Goal: Task Accomplishment & Management: Complete application form

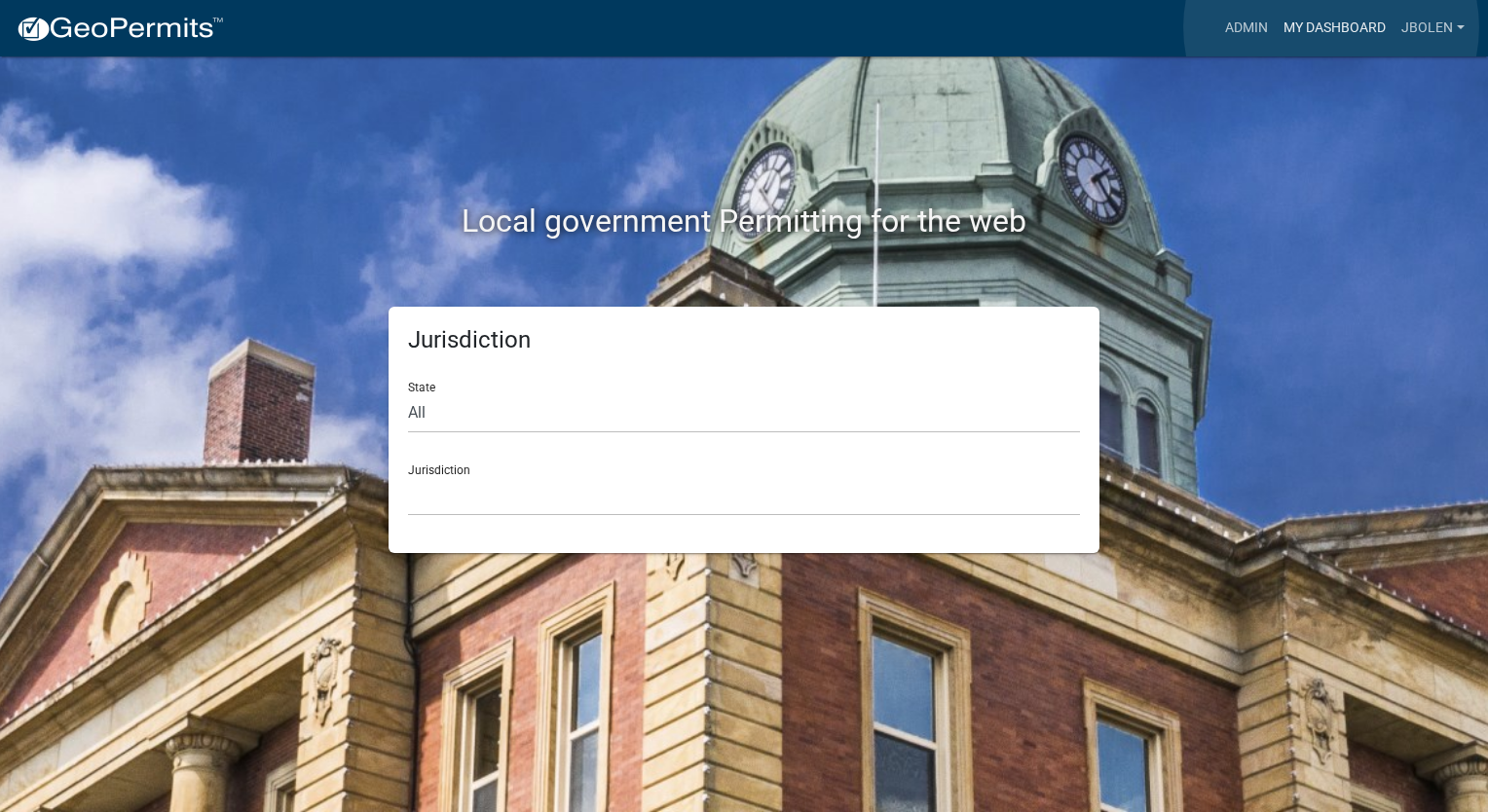
click at [1331, 27] on link "My Dashboard" at bounding box center [1334, 28] width 118 height 37
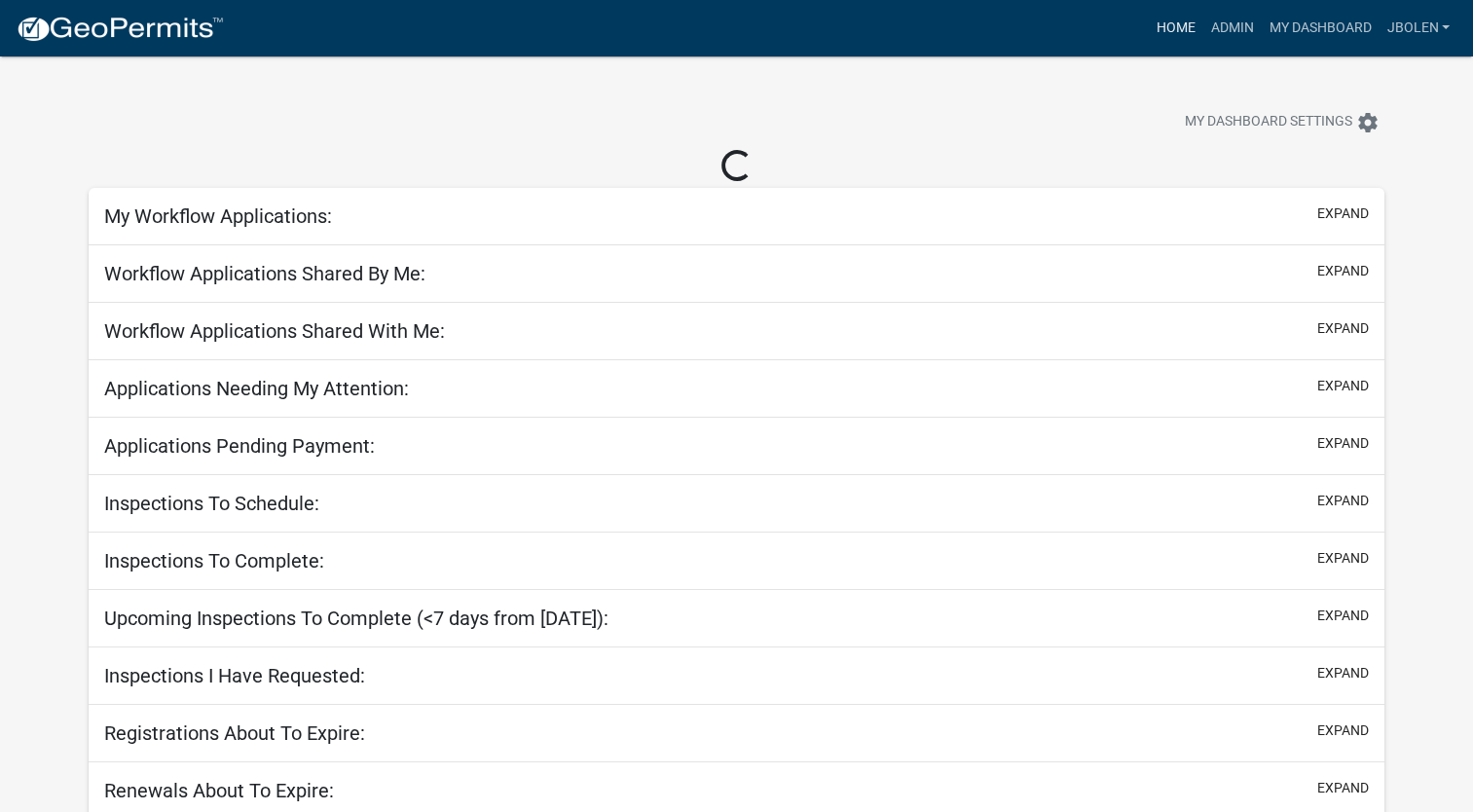
click at [1153, 18] on link "Home" at bounding box center [1175, 28] width 55 height 37
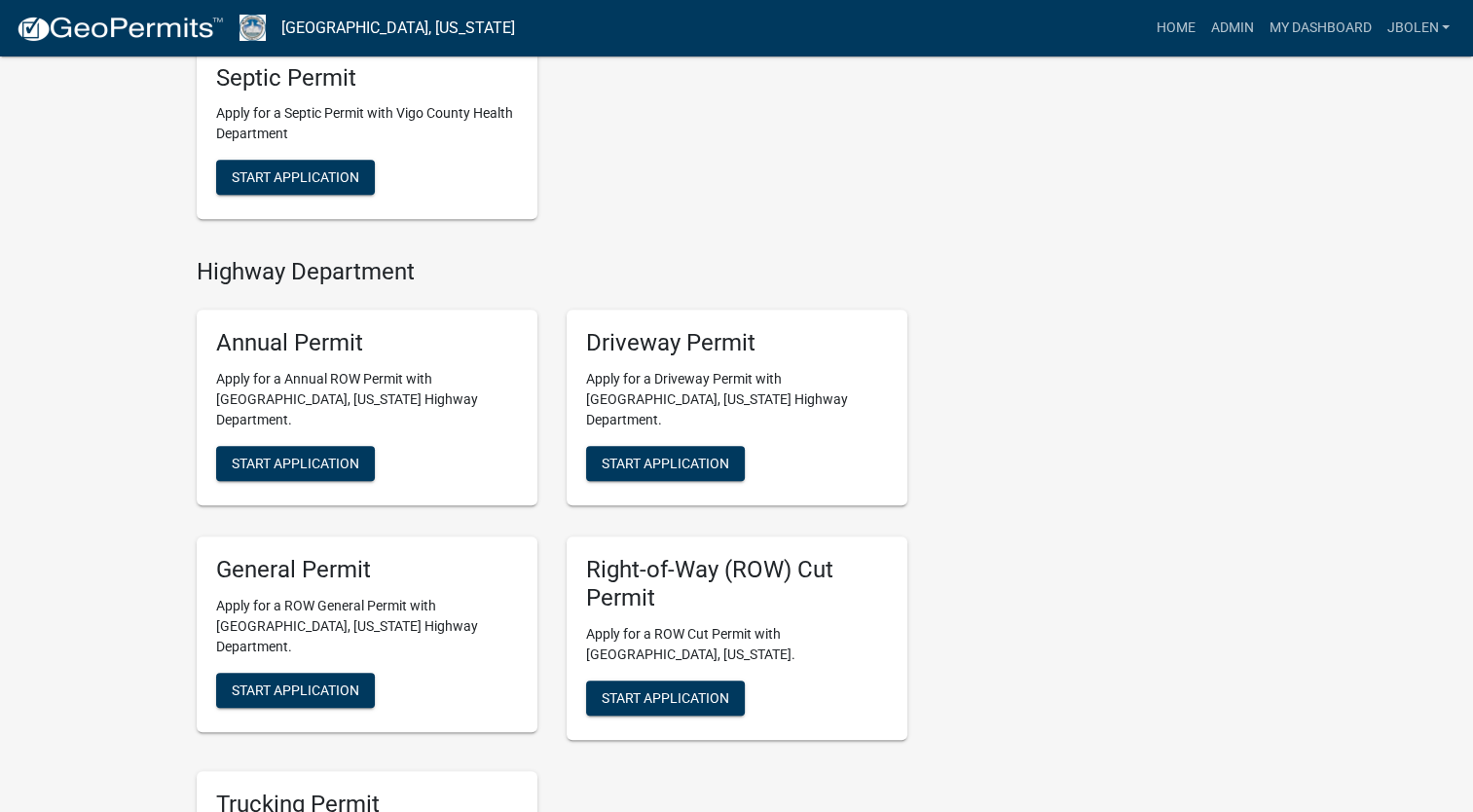
scroll to position [876, 0]
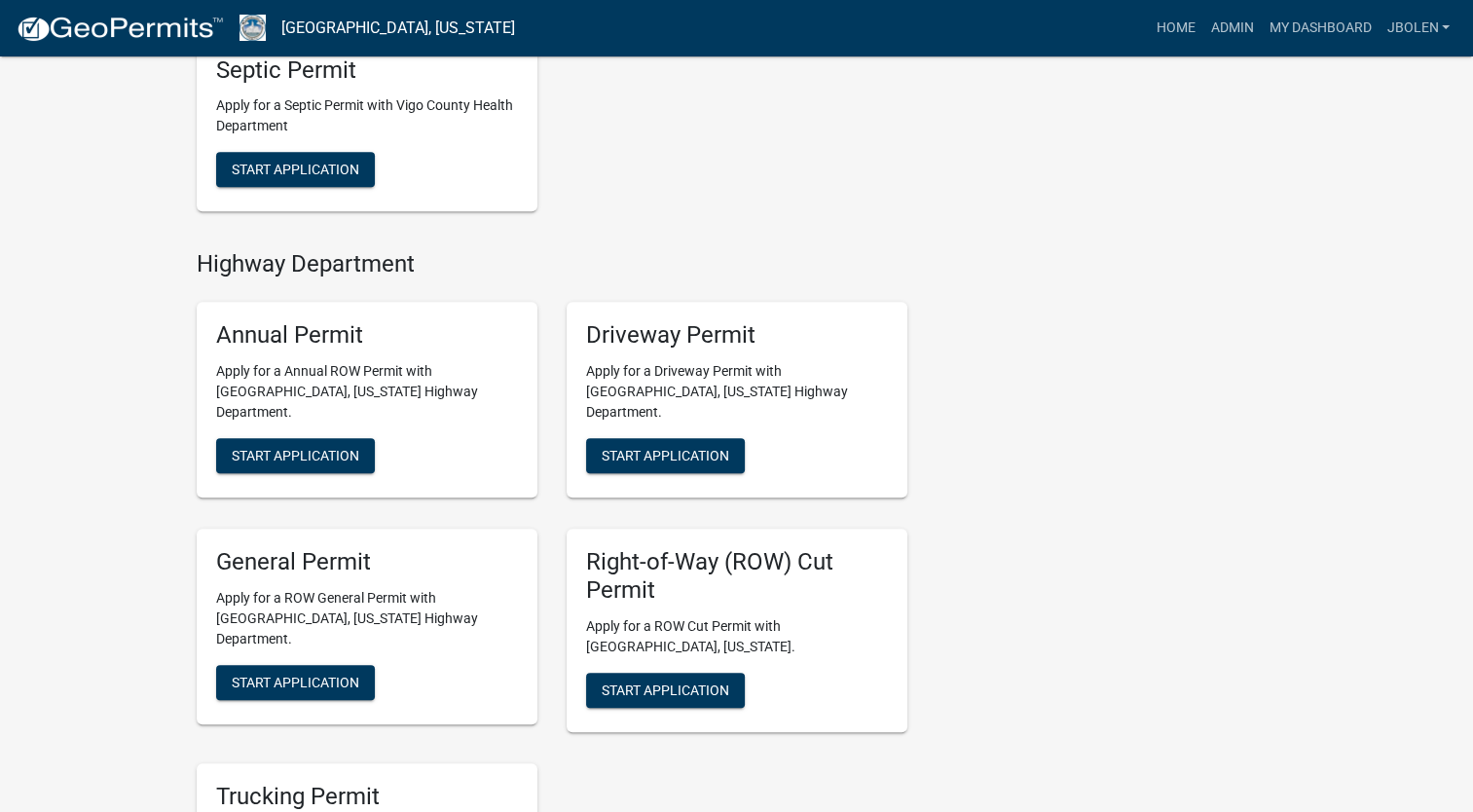
click at [603, 667] on div "Right-of-Way (ROW) Cut Permit Apply for a ROW Cut Permit with [GEOGRAPHIC_DATA]…" at bounding box center [736, 630] width 341 height 203
click at [615, 672] on button "Start Application" at bounding box center [665, 690] width 159 height 35
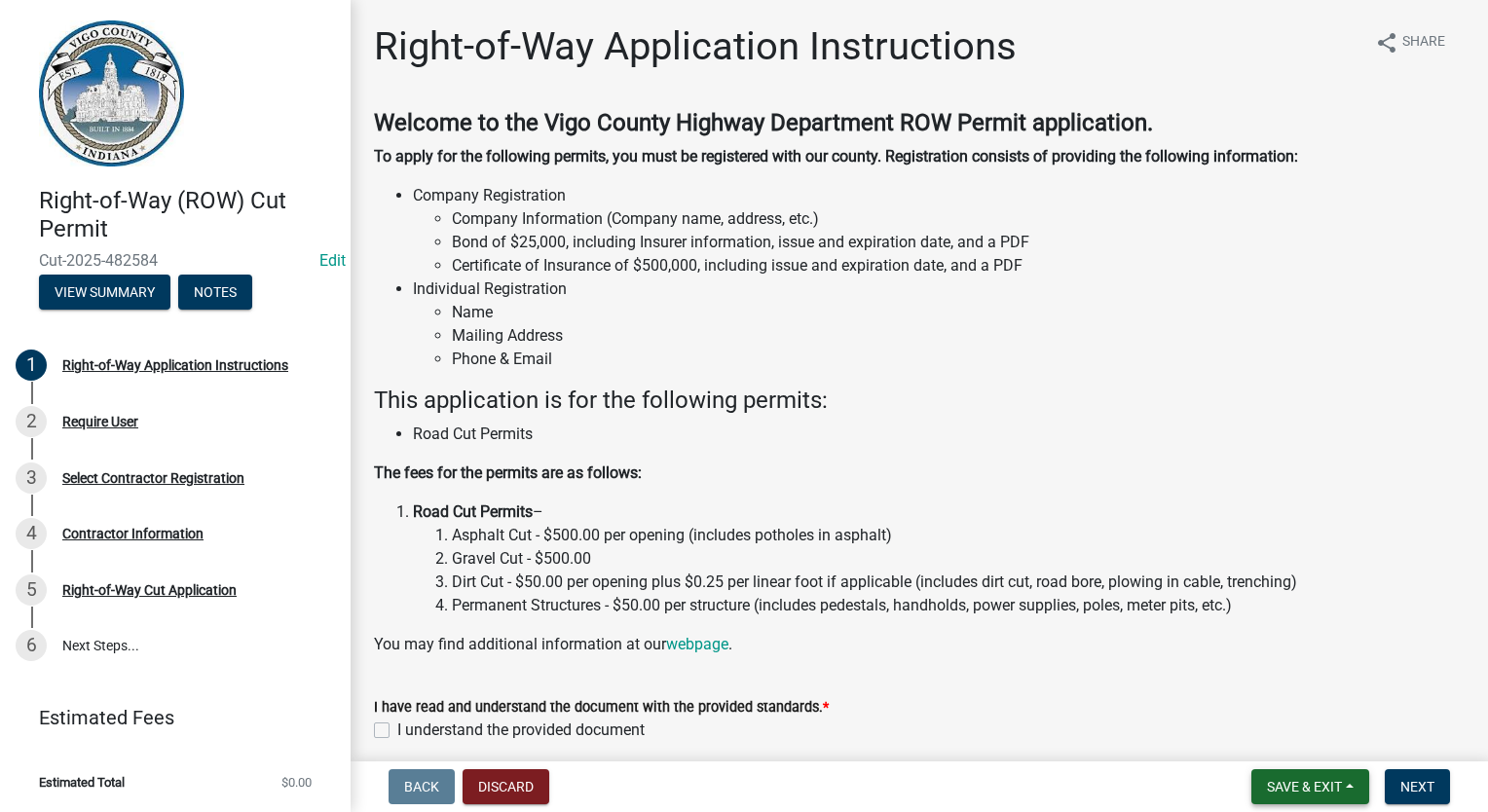
click at [1292, 789] on span "Save & Exit" at bounding box center [1303, 787] width 75 height 16
click at [1277, 730] on button "Save & Exit" at bounding box center [1292, 736] width 156 height 47
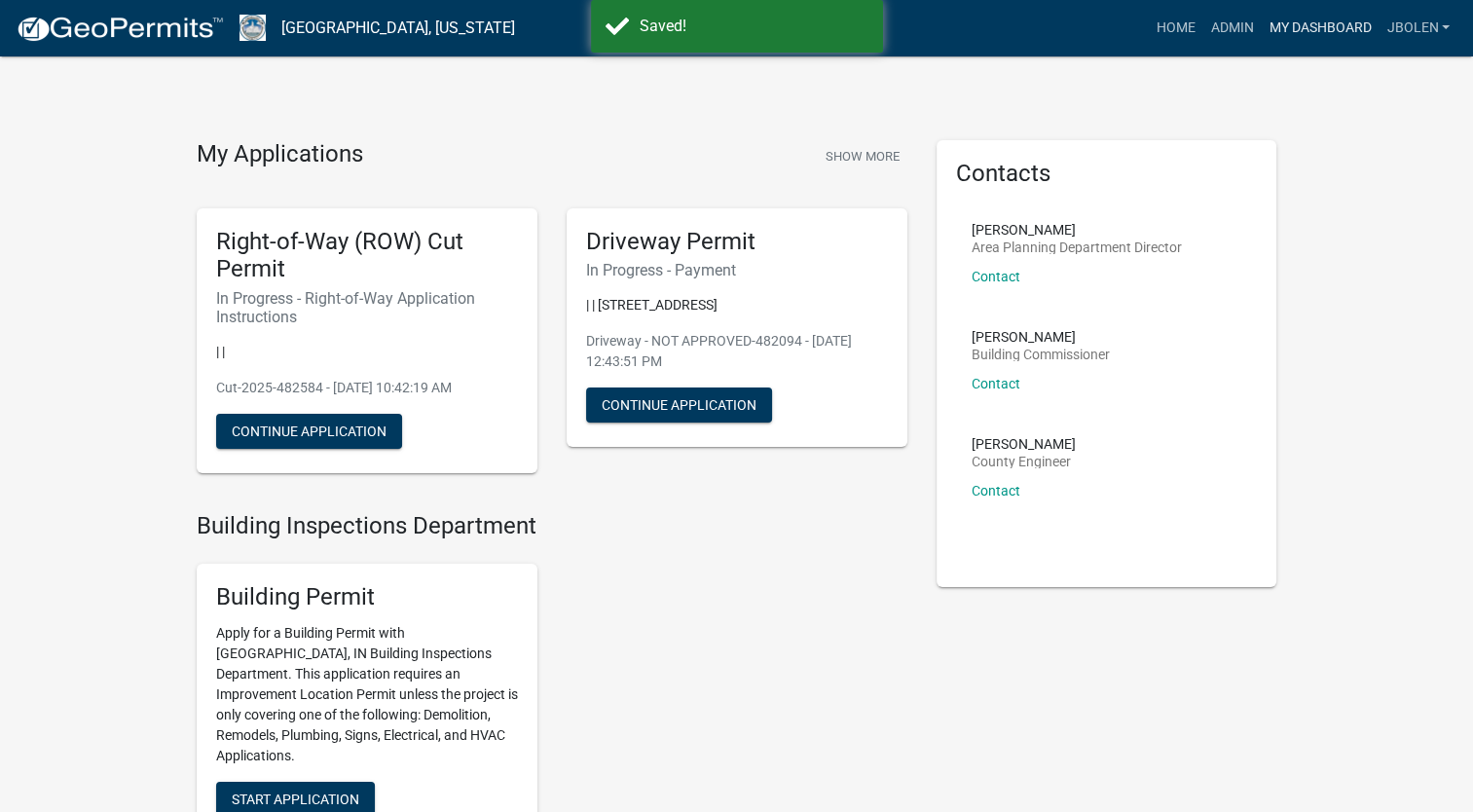
click at [1331, 38] on link "My Dashboard" at bounding box center [1319, 28] width 118 height 37
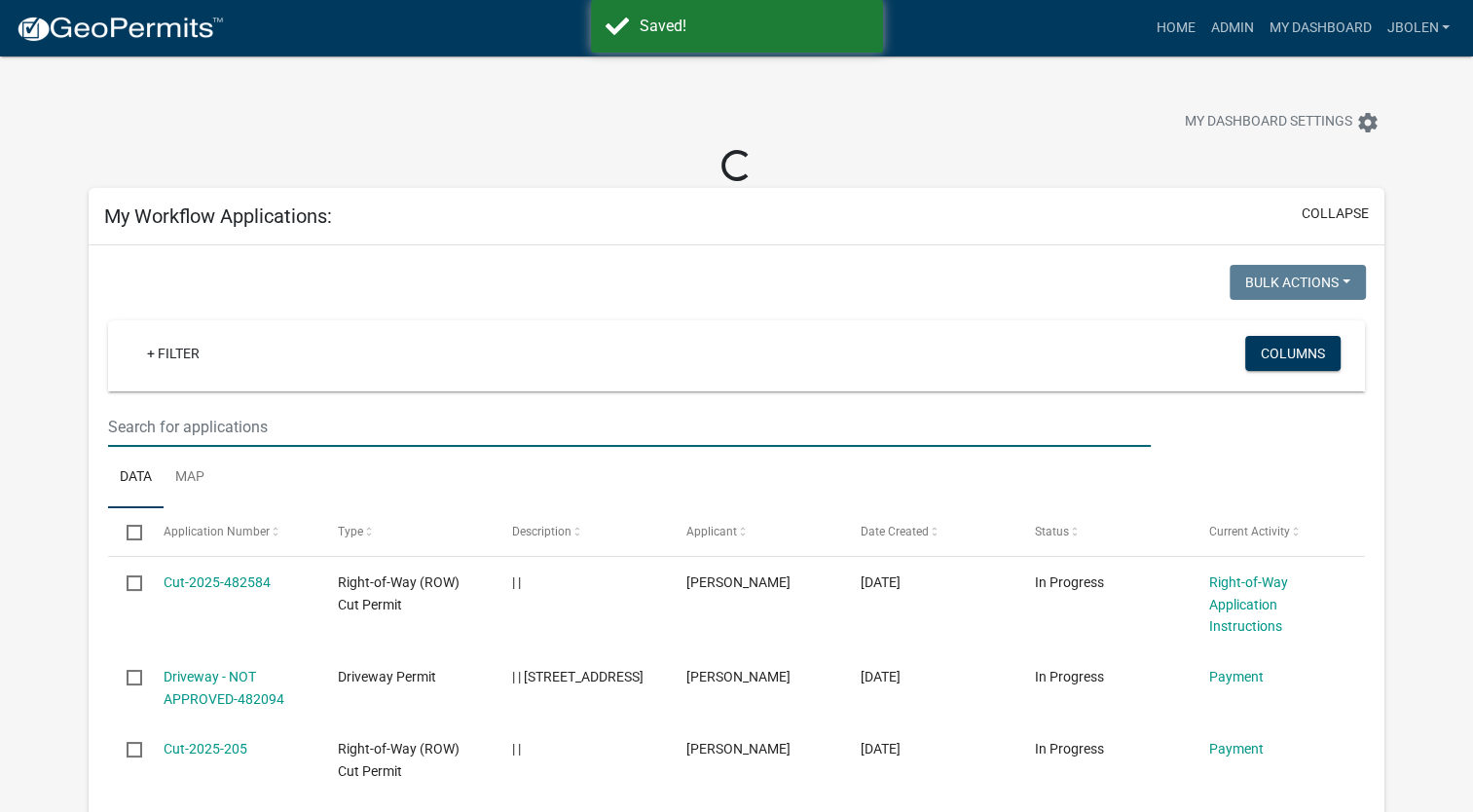
drag, startPoint x: 259, startPoint y: 418, endPoint x: 248, endPoint y: 356, distance: 63.0
click at [257, 412] on input "text" at bounding box center [630, 426] width 1043 height 40
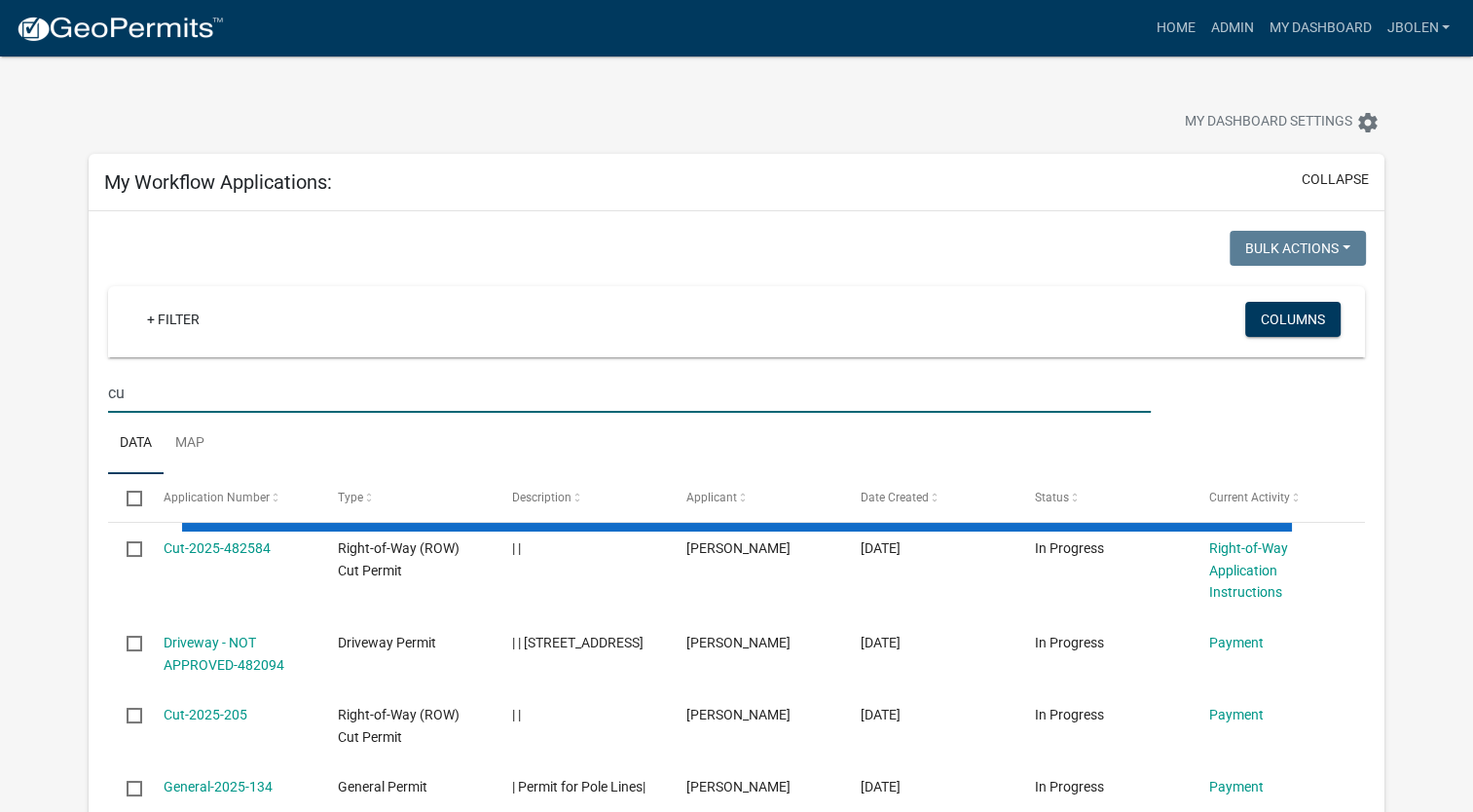
type input "c"
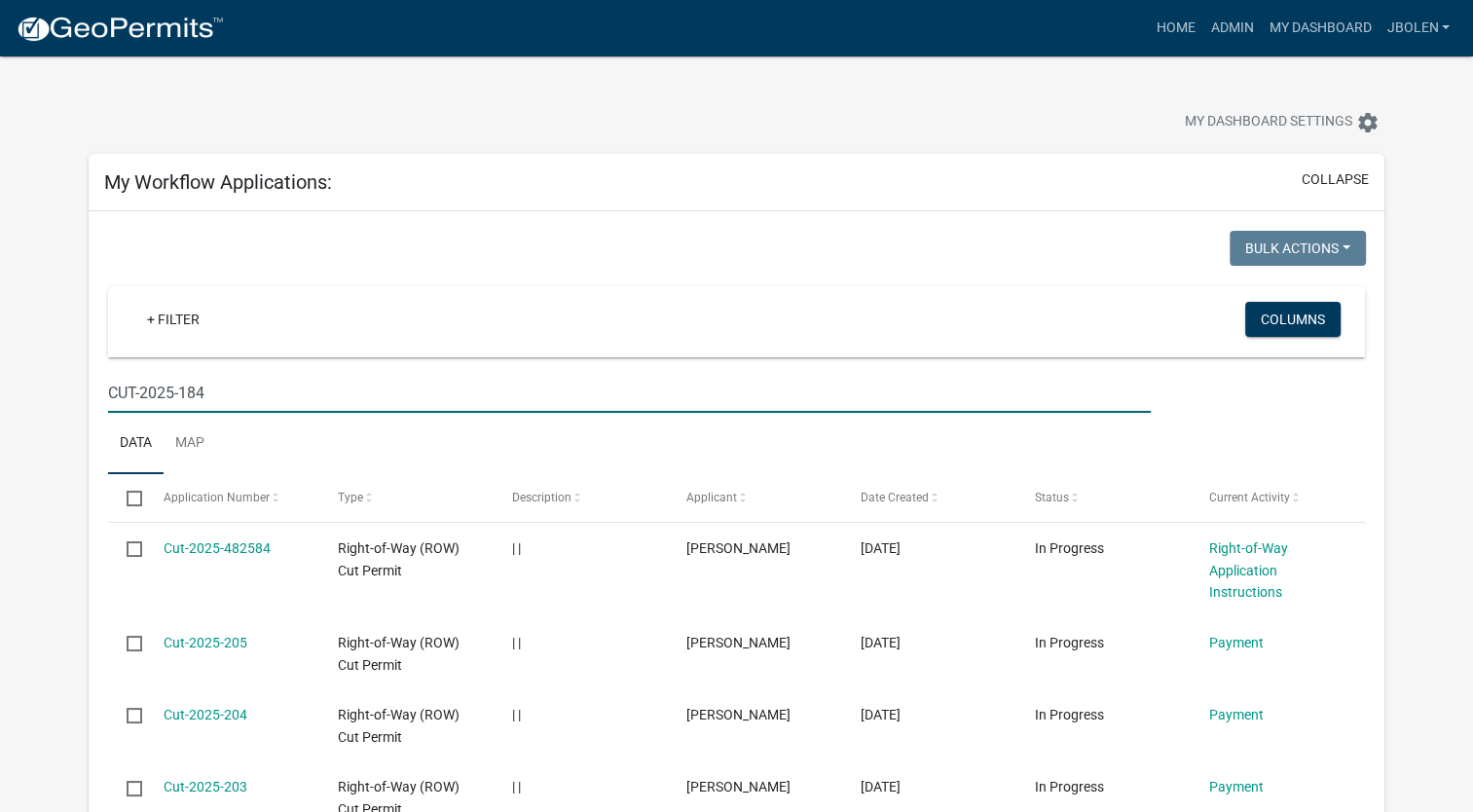
type input "CUT-2025-184"
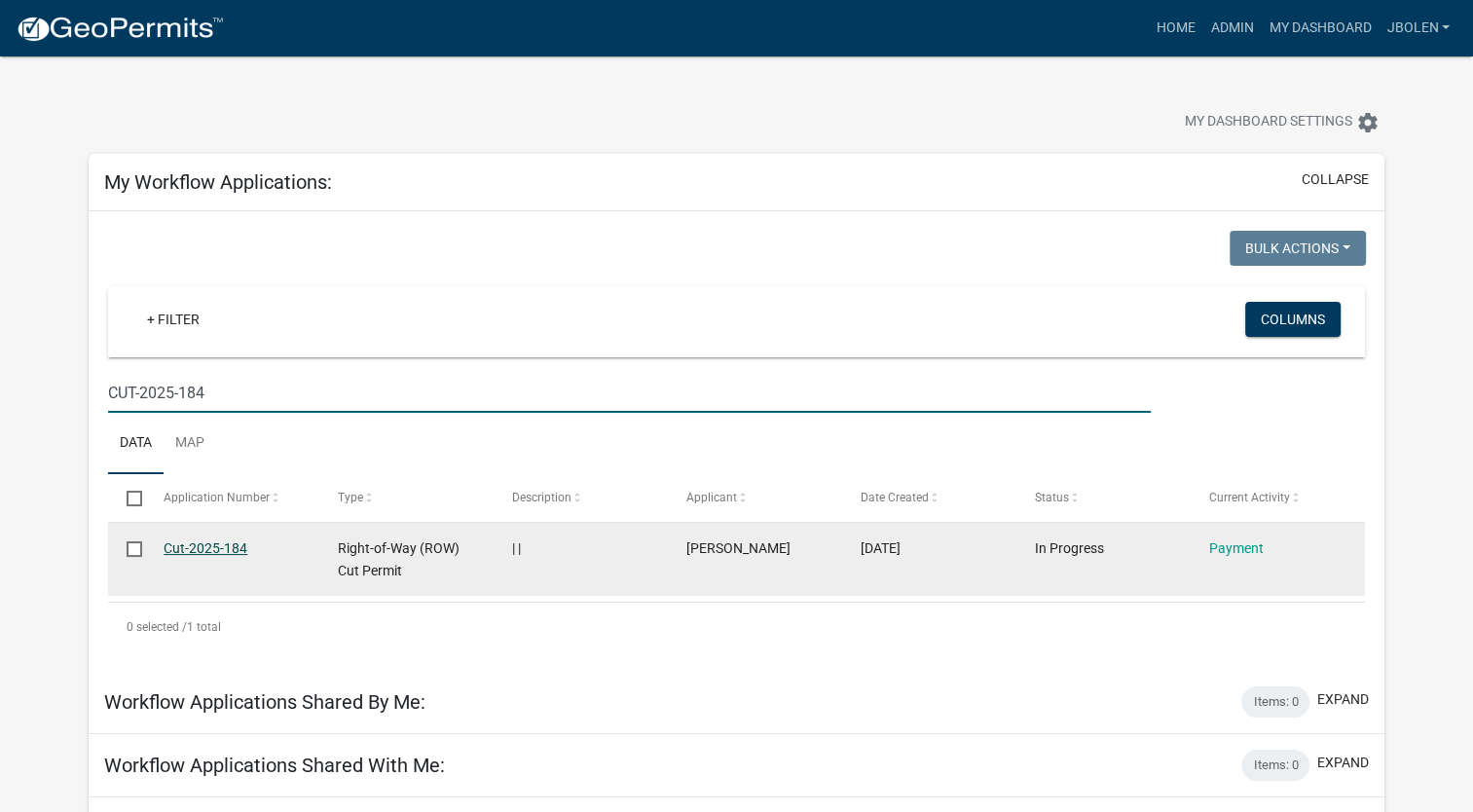
click at [208, 547] on link "Cut-2025-184" at bounding box center [206, 548] width 84 height 16
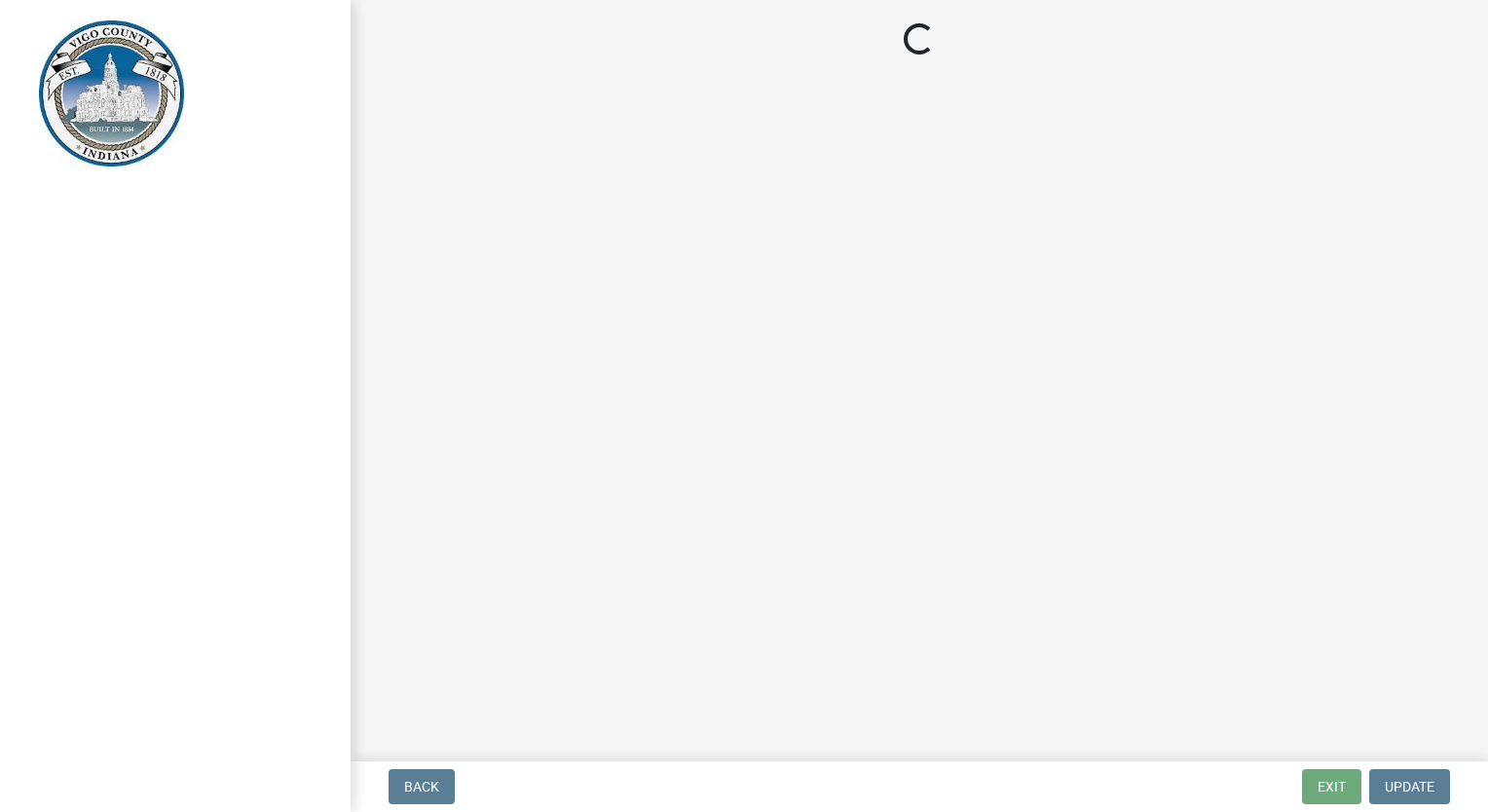
select select "3: 3"
